Goal: Book appointment/travel/reservation

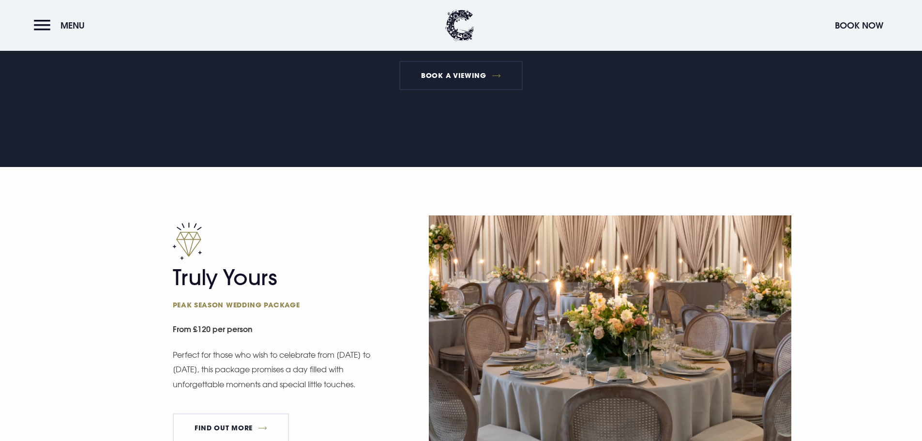
scroll to position [629, 0]
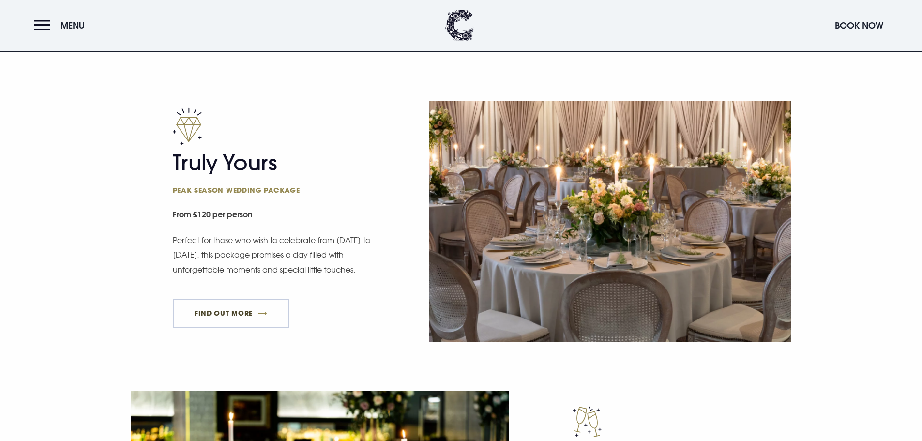
click at [231, 309] on link "FIND OUT MORE" at bounding box center [231, 313] width 117 height 29
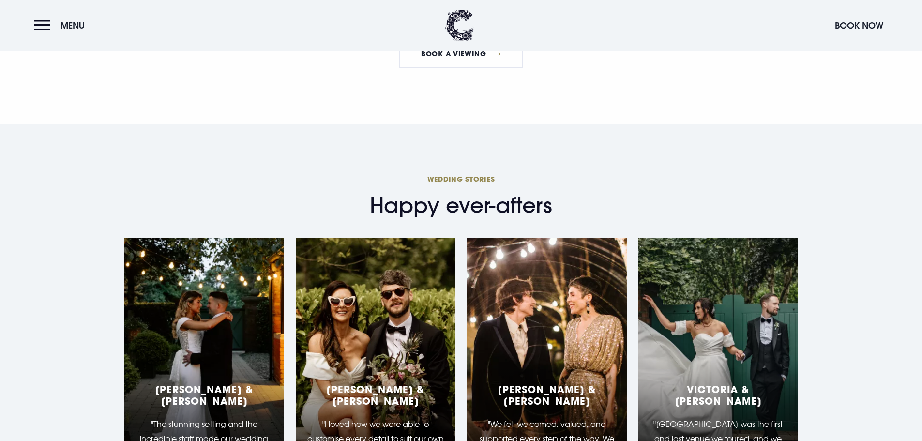
scroll to position [1598, 0]
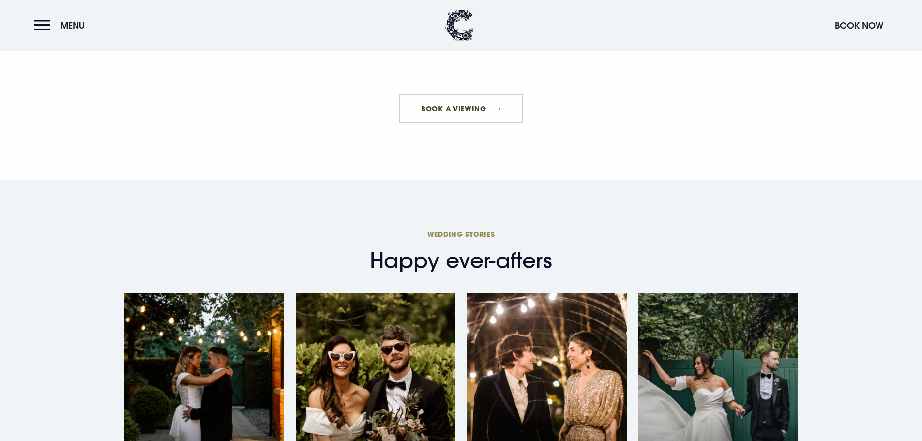
click at [449, 112] on link "Book a Viewing" at bounding box center [461, 108] width 124 height 29
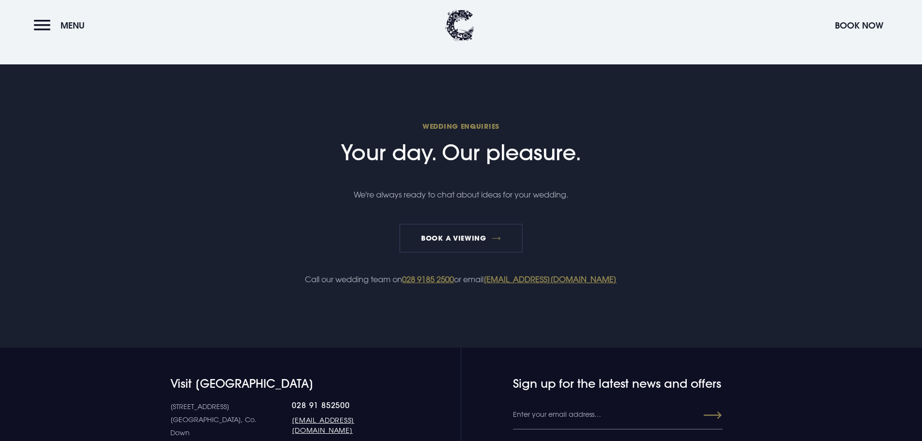
scroll to position [2178, 0]
